Goal: Information Seeking & Learning: Learn about a topic

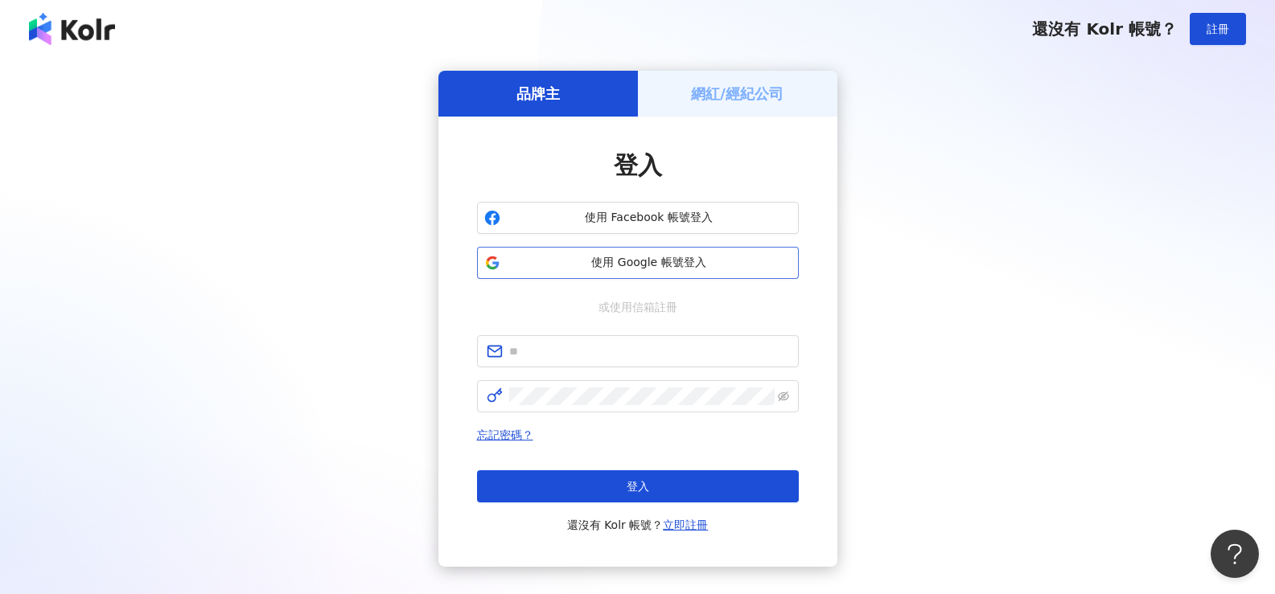
click at [635, 269] on span "使用 Google 帳號登入" at bounding box center [649, 263] width 285 height 16
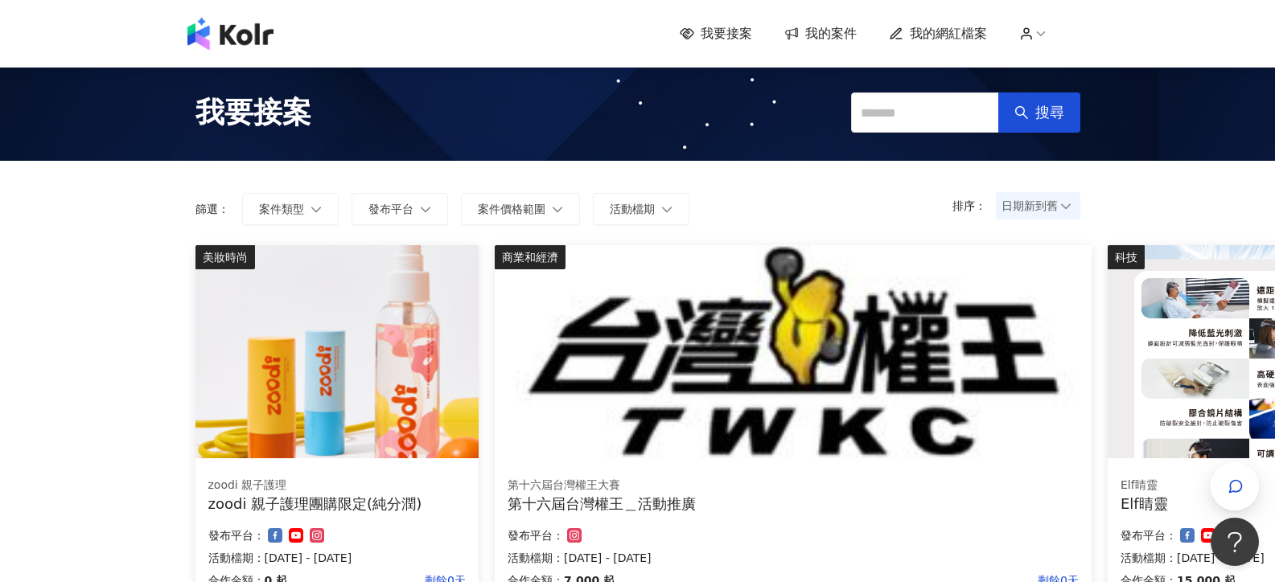
click at [1042, 203] on span "日期新到舊" at bounding box center [1037, 206] width 73 height 24
click at [1039, 293] on div "日期新到舊" at bounding box center [1038, 295] width 59 height 18
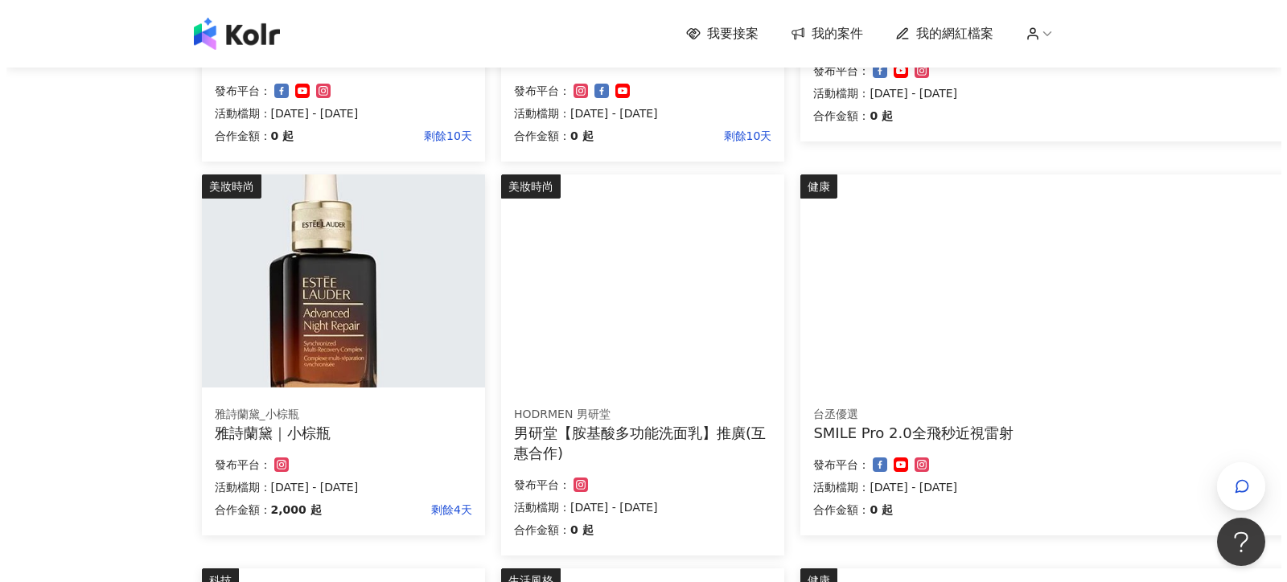
scroll to position [483, 0]
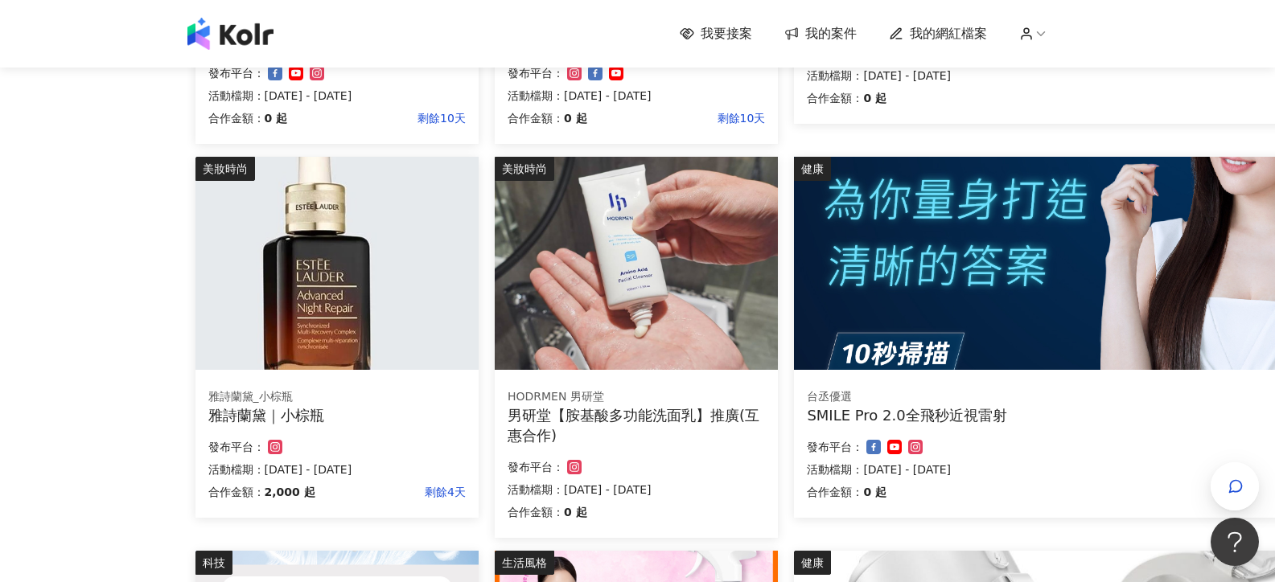
click at [350, 308] on img at bounding box center [336, 263] width 283 height 213
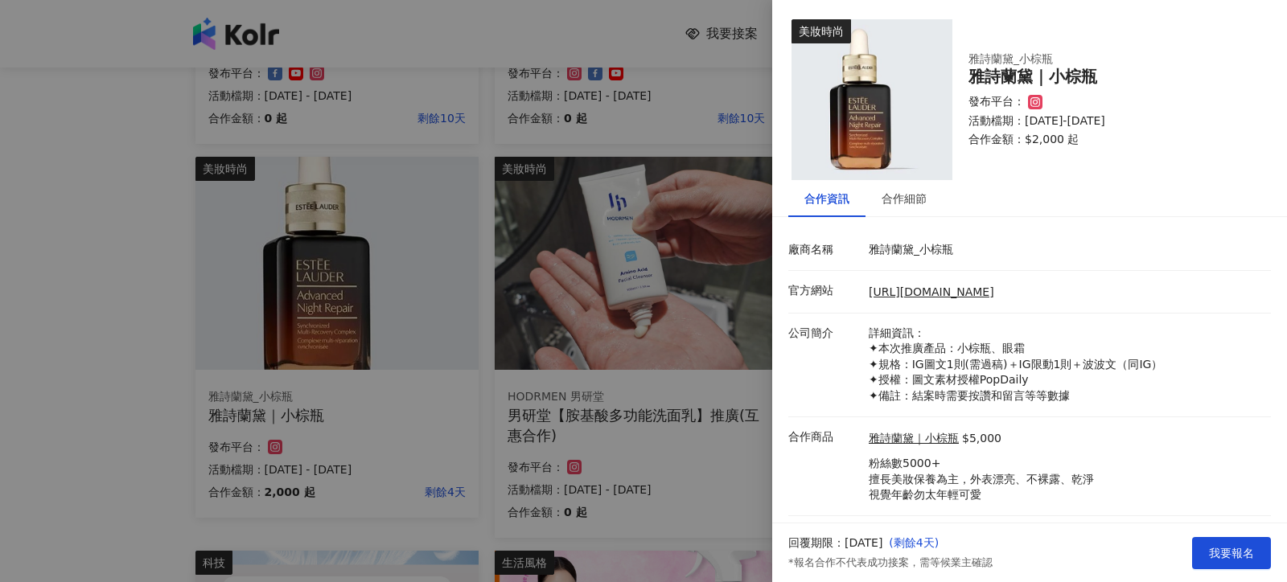
scroll to position [33, 0]
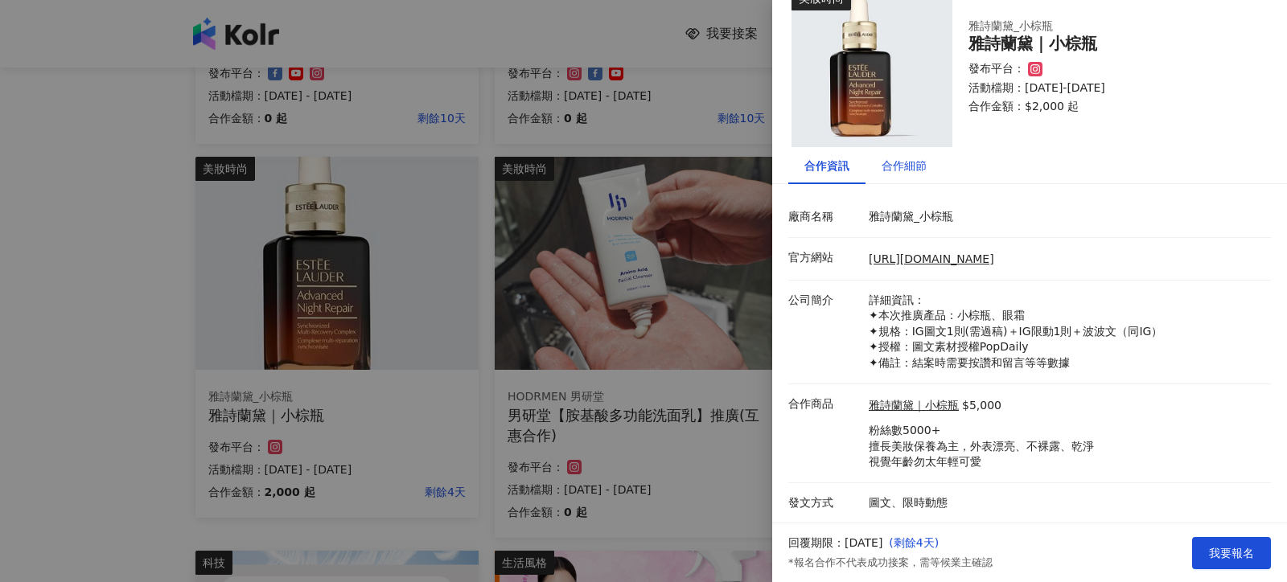
click at [903, 166] on div "合作細節" at bounding box center [904, 166] width 45 height 18
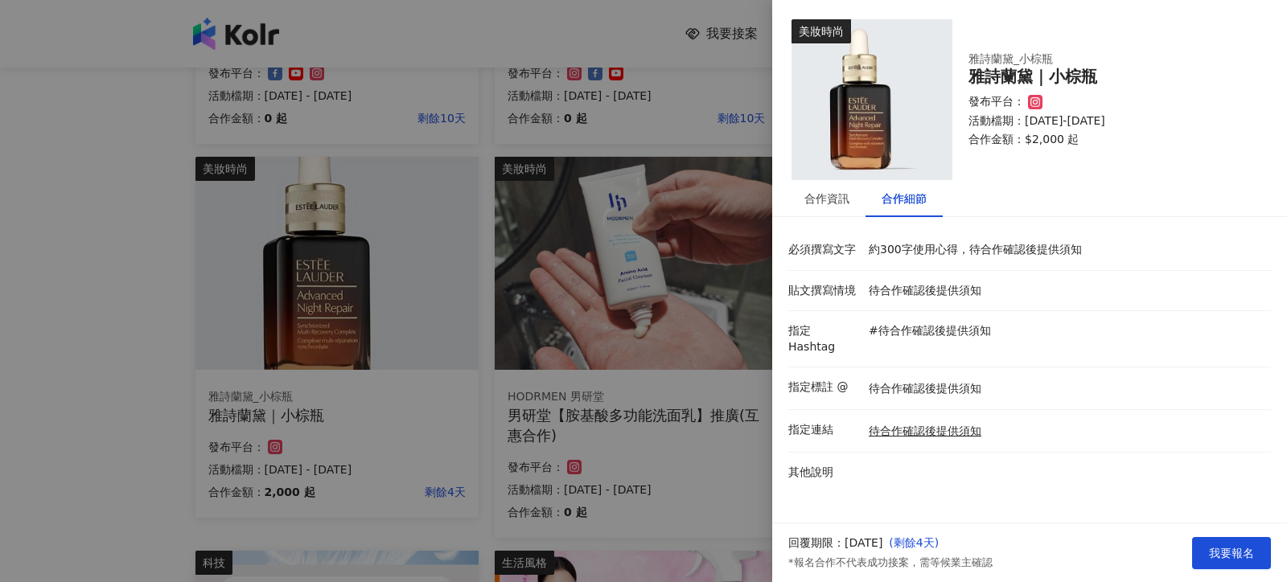
scroll to position [0, 0]
click at [832, 204] on div "合作資訊" at bounding box center [826, 199] width 45 height 18
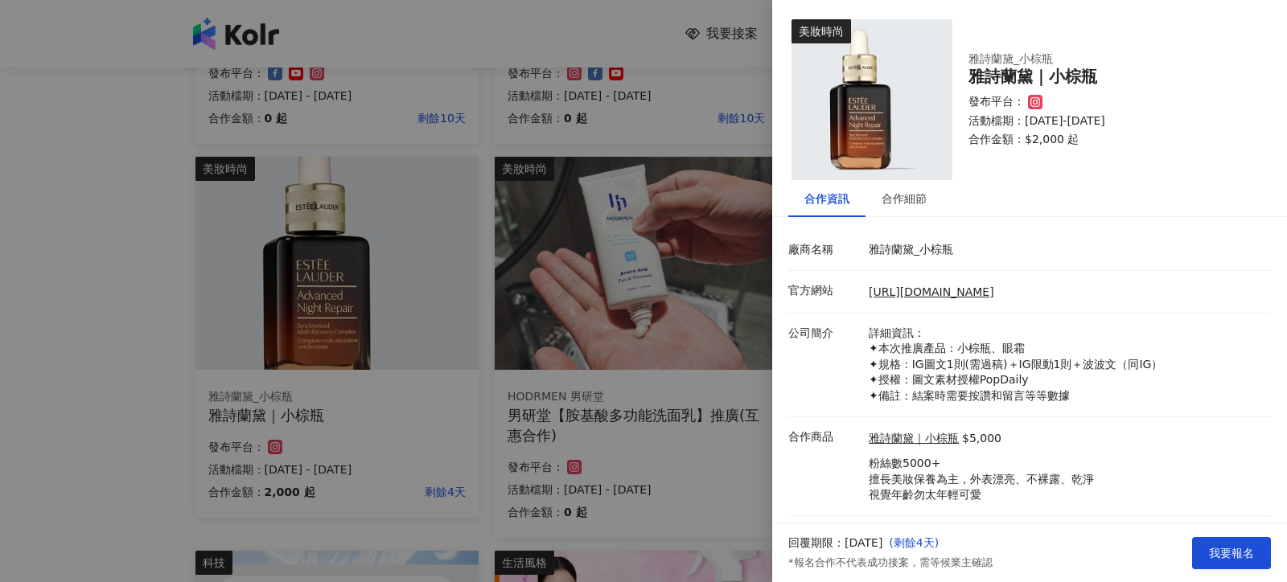
click at [171, 323] on div at bounding box center [643, 291] width 1287 height 582
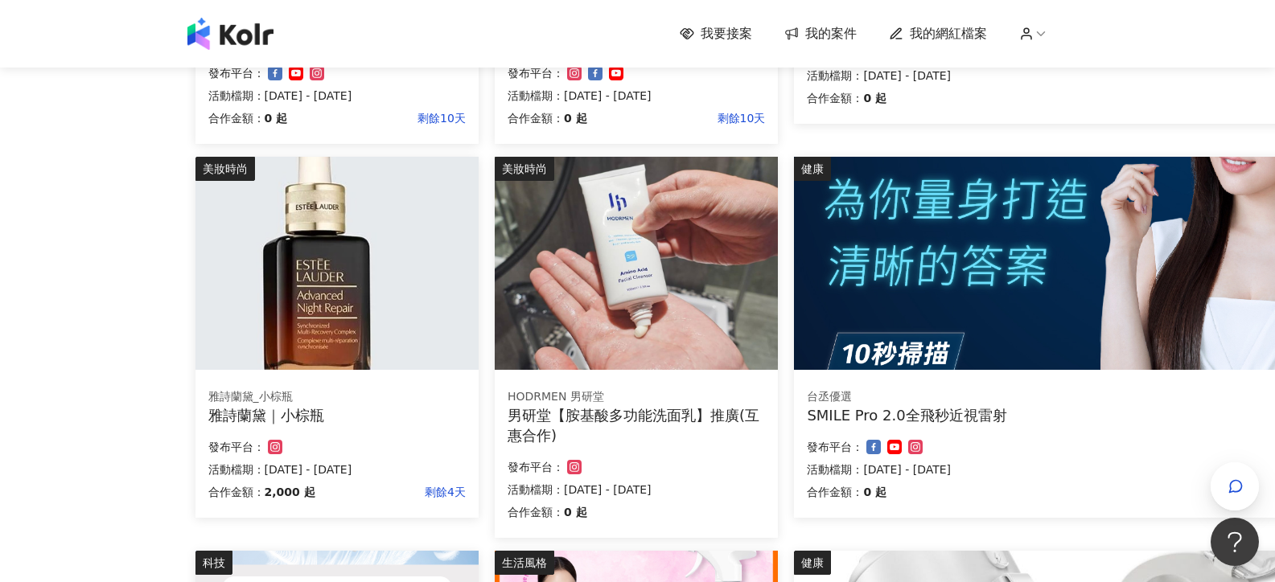
click at [1012, 310] on img at bounding box center [1092, 263] width 597 height 213
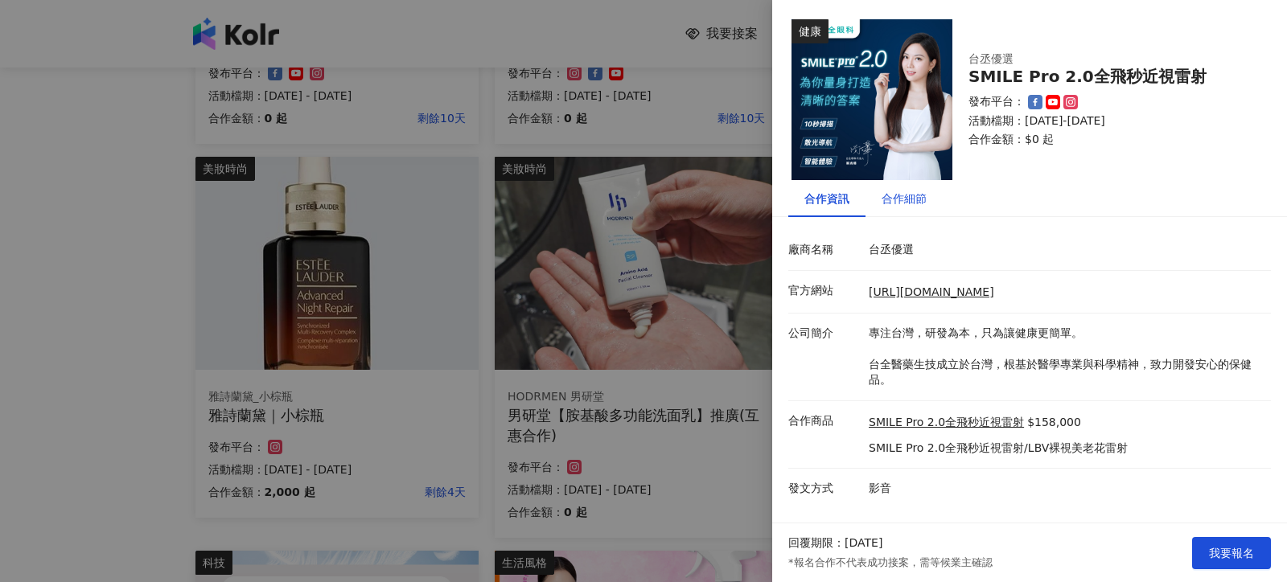
click at [894, 198] on div "合作細節" at bounding box center [904, 199] width 45 height 18
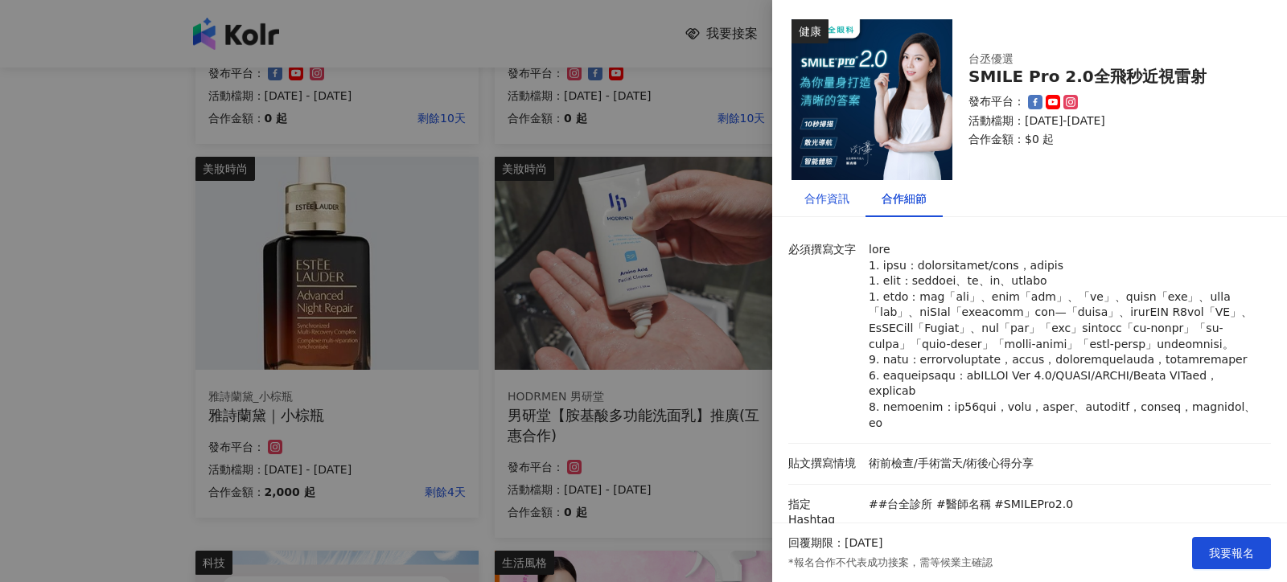
click at [822, 203] on div "合作資訊" at bounding box center [826, 199] width 45 height 18
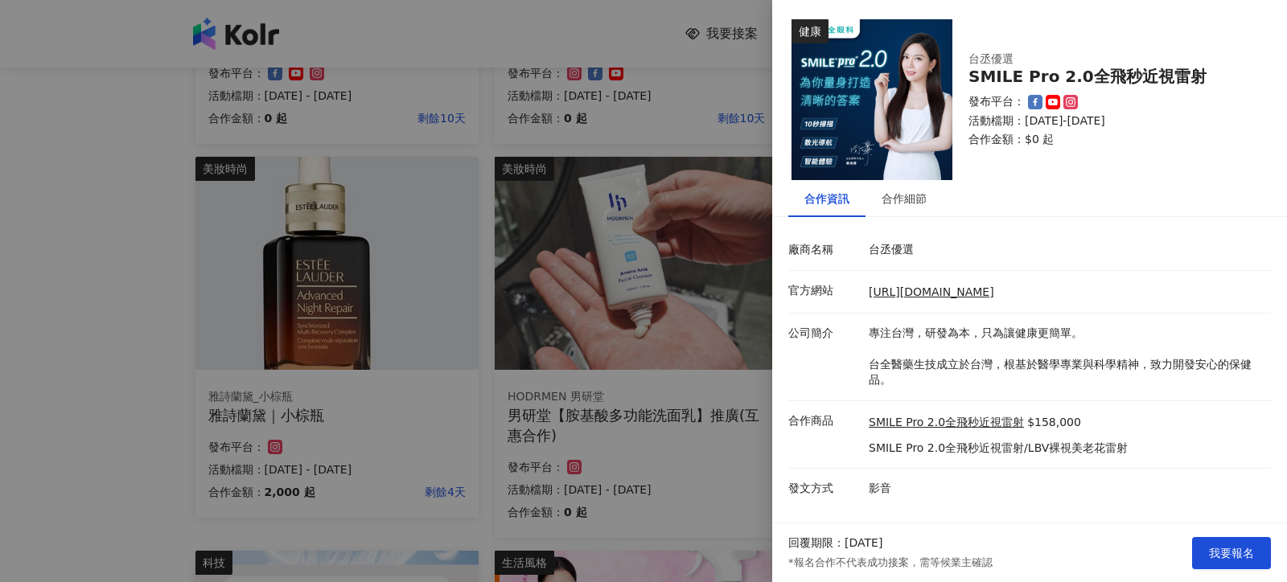
click at [45, 223] on div at bounding box center [643, 291] width 1287 height 582
